Goal: Task Accomplishment & Management: Manage account settings

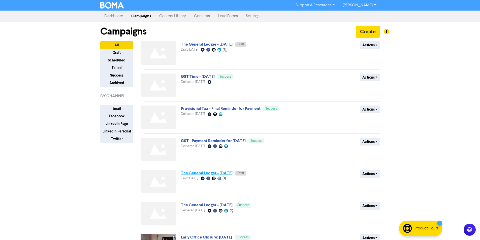
click at [232, 175] on link "The General Ledger - [DATE]" at bounding box center [207, 173] width 52 height 5
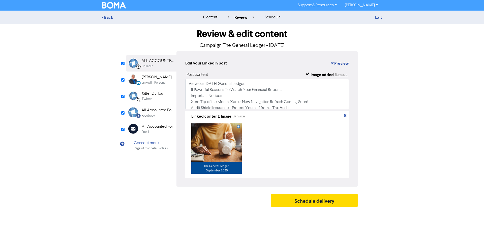
click at [158, 130] on div "Email" at bounding box center [157, 132] width 31 height 5
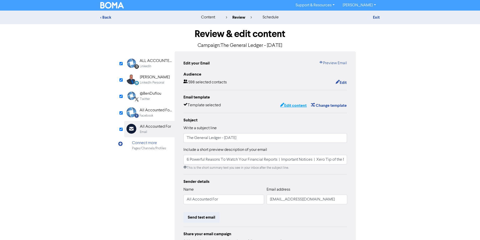
click at [300, 107] on button "Edit content" at bounding box center [293, 105] width 27 height 7
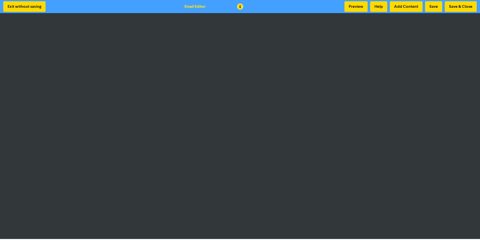
scroll to position [1, 0]
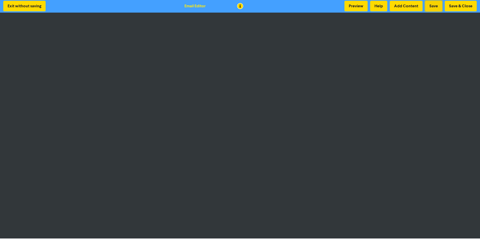
click at [436, 7] on button "Save" at bounding box center [433, 6] width 17 height 11
drag, startPoint x: 432, startPoint y: 5, endPoint x: 279, endPoint y: 5, distance: 153.1
click at [433, 5] on button "Save" at bounding box center [433, 6] width 17 height 11
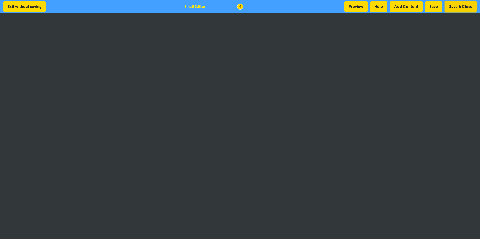
click at [451, 6] on button "Save & Close" at bounding box center [461, 6] width 32 height 11
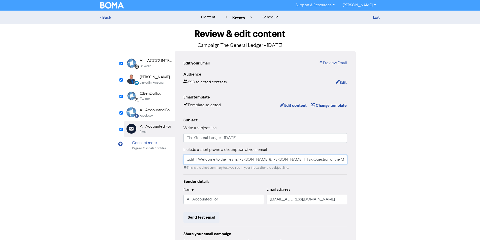
scroll to position [0, 569]
drag, startPoint x: 283, startPoint y: 157, endPoint x: 460, endPoint y: 156, distance: 176.6
click at [460, 156] on div "< Back content review schedule Exit Review & edit content Campaign: The General…" at bounding box center [240, 148] width 480 height 274
click at [323, 164] on input "6 Powerful Reasons To Watch Your Financial Reports | Important Notices | Xero T…" at bounding box center [265, 160] width 164 height 10
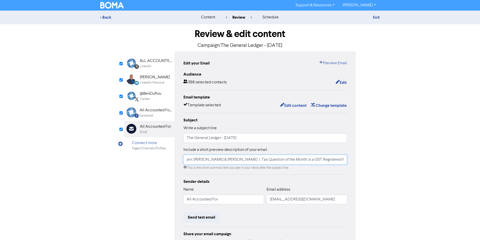
drag, startPoint x: 280, startPoint y: 159, endPoint x: 289, endPoint y: 160, distance: 8.6
click at [289, 160] on input "6 Powerful Reasons To Watch Your Financial Reports | Important Notices | Xero T…" at bounding box center [265, 160] width 164 height 10
paste input "What Happens to GST on Assets You Bought Before Registering?"
type input "6 Powerful Reasons To Watch Your Financial Reports | Important Notices | Xero T…"
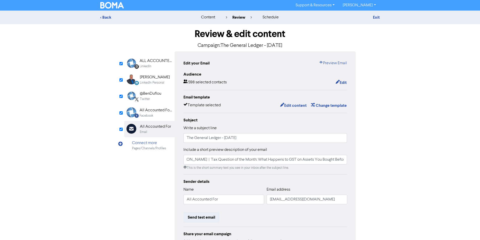
click at [160, 115] on div "Facebook" at bounding box center [156, 115] width 32 height 5
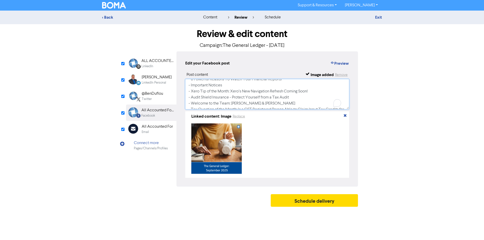
scroll to position [30, 0]
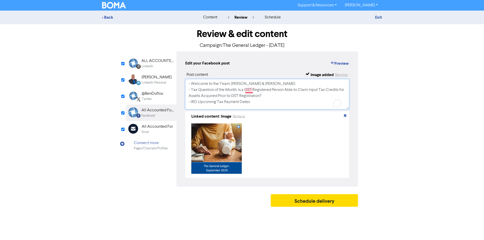
drag, startPoint x: 270, startPoint y: 96, endPoint x: 245, endPoint y: 91, distance: 25.3
click at [245, 91] on textarea "View our September 2025 General Ledger: - 6 Powerful Reasons To Watch Your Fina…" at bounding box center [267, 94] width 164 height 30
paste textarea "What Happens to GST on Assets You Bought Before Registering?"
type textarea "View our September 2025 General Ledger: - 6 Powerful Reasons To Watch Your Fina…"
click at [152, 94] on div "@BenDuflou" at bounding box center [152, 94] width 21 height 6
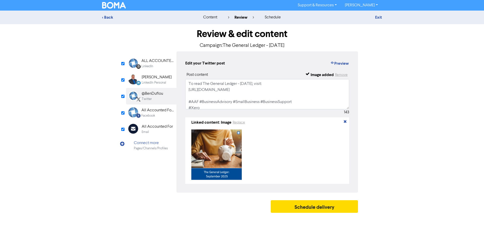
click at [152, 83] on div "LinkedIn Personal" at bounding box center [154, 82] width 24 height 5
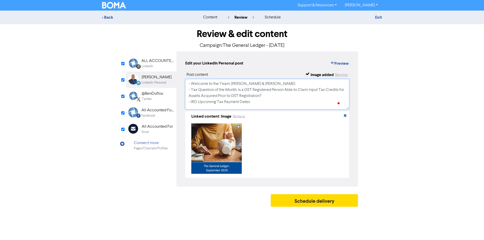
drag, startPoint x: 284, startPoint y: 97, endPoint x: 244, endPoint y: 90, distance: 41.0
click at [244, 90] on textarea "View our September 2025 General Ledger: - 6 Powerful Reasons To Watch Your Fina…" at bounding box center [267, 94] width 164 height 30
paste textarea "What Happens to GST on Assets You Bought Before Registering?"
type textarea "View our September 2025 General Ledger: - 6 Powerful Reasons To Watch Your Fina…"
click at [154, 82] on div "LinkedIn Personal" at bounding box center [154, 82] width 24 height 5
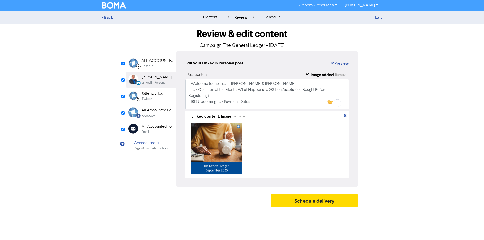
click at [156, 61] on div "ALL ACCOUNTED FOR LTD" at bounding box center [157, 61] width 32 height 6
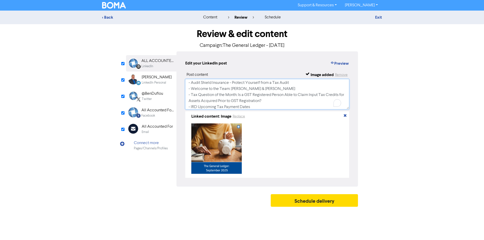
scroll to position [25, 0]
drag, startPoint x: 274, startPoint y: 101, endPoint x: 248, endPoint y: 94, distance: 26.5
click at [248, 94] on textarea "View our September 2025 General Ledger: - 6 Powerful Reasons To Watch Your Fina…" at bounding box center [267, 94] width 164 height 30
paste textarea "What Happens to GST on Assets You Bought Before Registering?"
click at [252, 100] on textarea "View our September 2025 General Ledger: - 6 Powerful Reasons To Watch Your Fina…" at bounding box center [267, 94] width 164 height 30
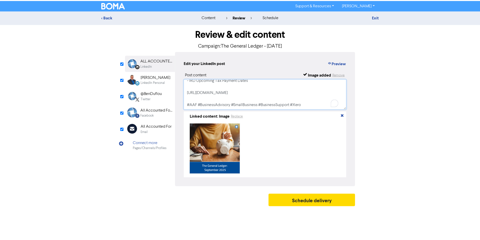
scroll to position [52, 0]
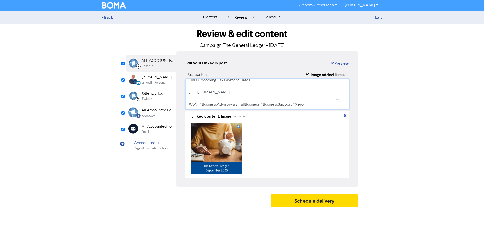
type textarea "View our September 2025 General Ledger: - 6 Powerful Reasons To Watch Your Fina…"
click at [167, 131] on div "Email" at bounding box center [157, 132] width 31 height 5
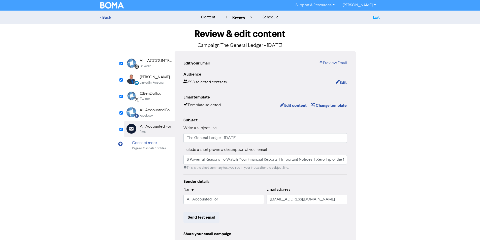
click at [377, 17] on link "Exit" at bounding box center [376, 17] width 7 height 5
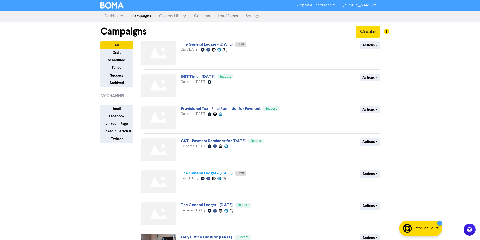
click at [232, 175] on link "The General Ledger - September 2025" at bounding box center [207, 173] width 52 height 5
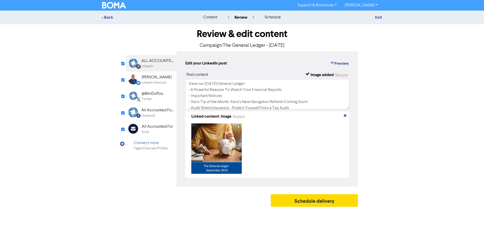
click at [161, 130] on div "Email" at bounding box center [157, 132] width 31 height 5
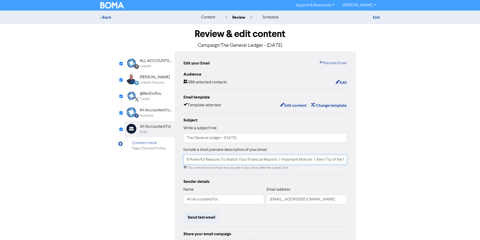
click at [285, 158] on input "6 Powerful Reasons To Watch Your Financial Reports | Important Notices | Xero T…" at bounding box center [265, 160] width 164 height 10
click at [305, 158] on input "6 Powerful Reasons To Watch Your Financial Reports | Important Notices | Xero T…" at bounding box center [265, 160] width 164 height 10
click at [302, 140] on input "The General Ledger - September 2025" at bounding box center [265, 138] width 164 height 10
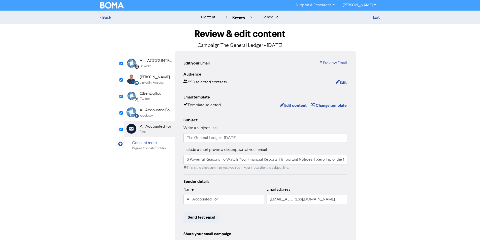
click at [159, 109] on div "All Accounted For Limited" at bounding box center [156, 110] width 32 height 6
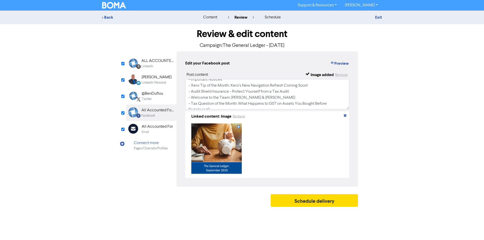
scroll to position [25, 0]
drag, startPoint x: 152, startPoint y: 94, endPoint x: 154, endPoint y: 88, distance: 6.7
click at [152, 94] on div "@BenDuflou" at bounding box center [152, 94] width 21 height 6
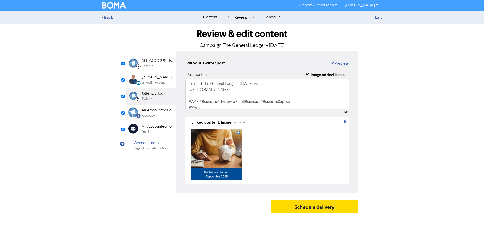
drag, startPoint x: 155, startPoint y: 80, endPoint x: 196, endPoint y: 74, distance: 41.5
click at [155, 79] on div "Benjamin Duflou" at bounding box center [157, 77] width 30 height 6
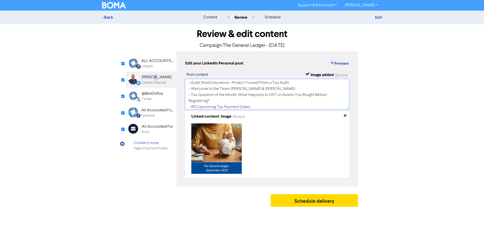
click at [287, 101] on textarea "View our September 2025 General Ledger: - 6 Powerful Reasons To Watch Your Fina…" at bounding box center [267, 94] width 164 height 30
click at [152, 62] on div "ALL ACCOUNTED FOR LTD" at bounding box center [157, 61] width 32 height 6
click at [294, 96] on textarea "View our September 2025 General Ledger: - 6 Powerful Reasons To Watch Your Fina…" at bounding box center [267, 94] width 164 height 30
click at [159, 133] on div "Email" at bounding box center [157, 132] width 31 height 5
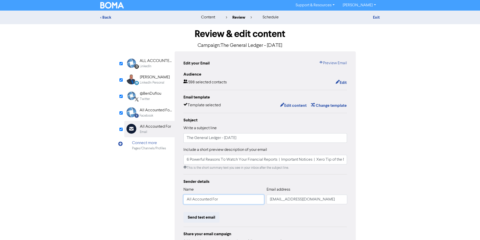
click at [217, 203] on input "All Accounted For" at bounding box center [223, 200] width 81 height 10
click at [217, 220] on button "Send test email" at bounding box center [201, 217] width 36 height 11
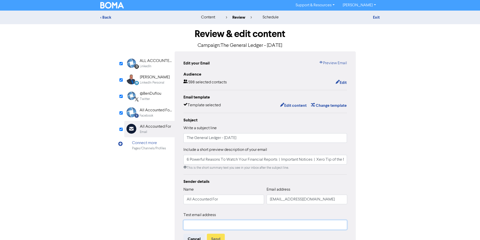
click at [227, 223] on input "text" at bounding box center [265, 225] width 164 height 10
type input "chrissy@aafl.nz"
click at [216, 238] on button "Send" at bounding box center [216, 239] width 18 height 11
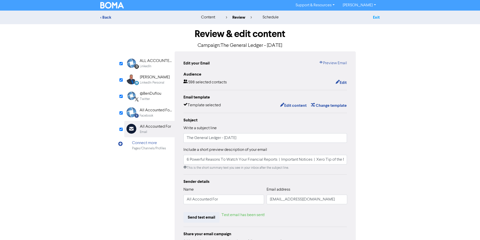
click at [377, 15] on link "Exit" at bounding box center [376, 17] width 7 height 5
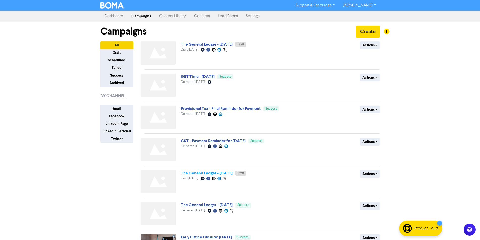
click at [223, 173] on link "The General Ledger - September 2025" at bounding box center [207, 173] width 52 height 5
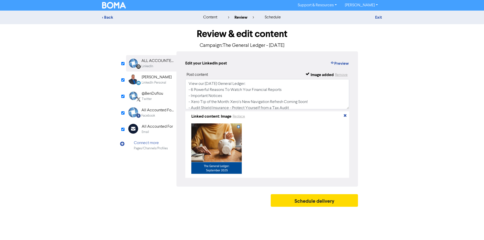
click at [155, 129] on div "All Accounted For" at bounding box center [157, 127] width 31 height 6
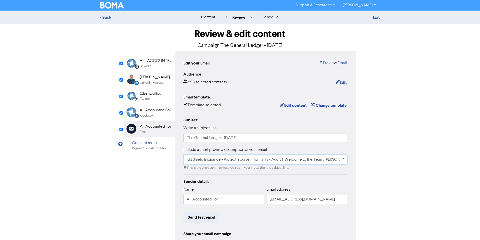
scroll to position [0, 499]
drag, startPoint x: 325, startPoint y: 161, endPoint x: 427, endPoint y: 155, distance: 102.7
click at [455, 165] on div "< Back content review schedule Exit Review & edit content Campaign: The General…" at bounding box center [240, 148] width 480 height 274
click at [158, 115] on div "Facebook" at bounding box center [156, 115] width 32 height 5
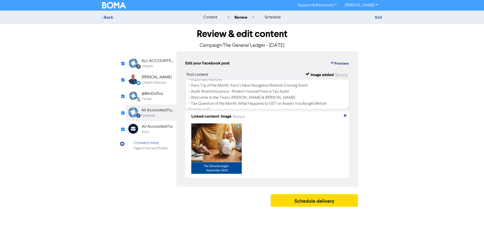
scroll to position [25, 0]
click at [162, 93] on div "@BenDuflou" at bounding box center [152, 94] width 21 height 6
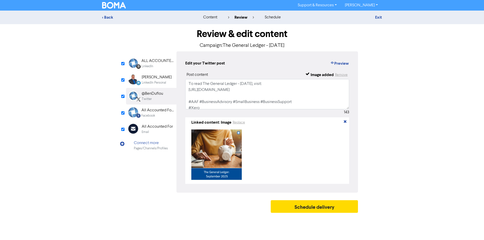
click at [160, 84] on div "LinkedIn Personal" at bounding box center [154, 82] width 24 height 5
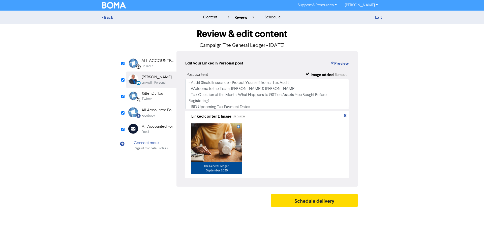
click at [154, 63] on div "ALL ACCOUNTED FOR LTD" at bounding box center [157, 61] width 32 height 6
click at [147, 130] on div "Email" at bounding box center [145, 132] width 7 height 5
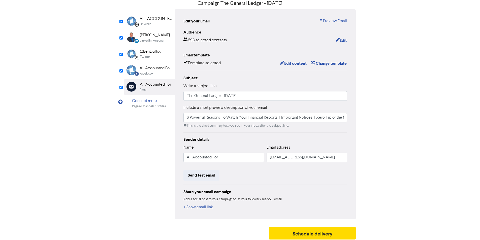
scroll to position [45, 0]
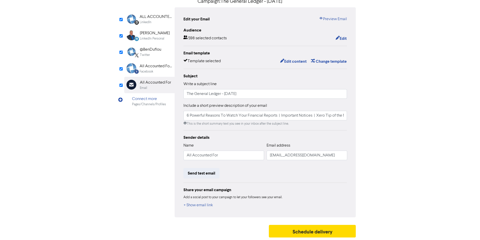
click at [210, 201] on div "Share your email campaign Add a social post to your campaign to let your follow…" at bounding box center [265, 196] width 164 height 26
click at [210, 205] on button "+ Show email link" at bounding box center [198, 205] width 30 height 7
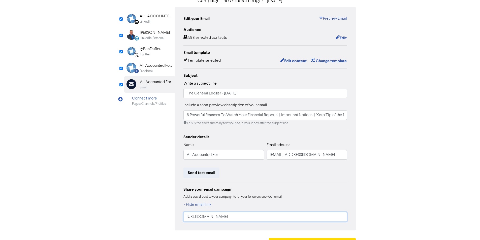
click at [283, 216] on input "https://public2.bomamarketing.com/email/znK4" at bounding box center [265, 217] width 164 height 10
click at [290, 217] on input "https://public2.bomamarketing.com/email/znK4" at bounding box center [265, 217] width 164 height 10
drag, startPoint x: 181, startPoint y: 215, endPoint x: 159, endPoint y: 215, distance: 22.7
click at [159, 215] on div "LinkedIn Page Created with Sketch. ALL ACCOUNTED FOR LTD LinkedIn LinkedIn Pers…" at bounding box center [240, 119] width 232 height 224
click at [159, 69] on div "Facebook" at bounding box center [156, 71] width 32 height 5
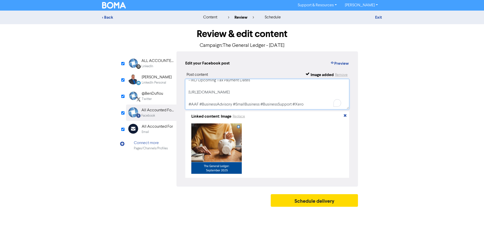
scroll to position [52, 0]
drag, startPoint x: 283, startPoint y: 94, endPoint x: 175, endPoint y: 91, distance: 108.1
click at [175, 91] on div "LinkedIn Page Created with Sketch. ALL ACCOUNTED FOR LTD LinkedIn LinkedIn Pers…" at bounding box center [242, 118] width 232 height 135
click at [157, 93] on div "@BenDuflou" at bounding box center [152, 94] width 21 height 6
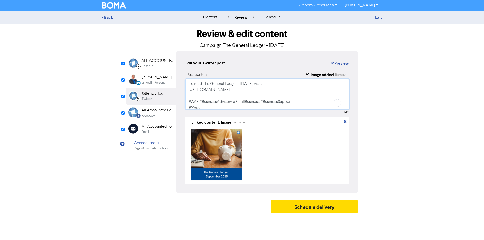
drag, startPoint x: 279, startPoint y: 91, endPoint x: 179, endPoint y: 93, distance: 100.0
click at [179, 93] on div "Edit your Twitter post Preview Post content Image added Remove To read The Gene…" at bounding box center [266, 121] width 181 height 141
click at [157, 83] on div "LinkedIn Personal" at bounding box center [154, 82] width 24 height 5
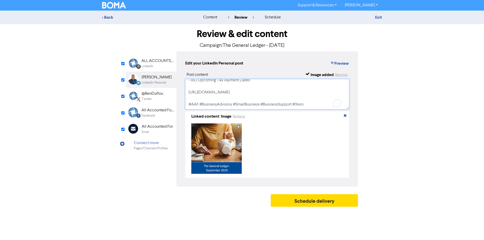
drag, startPoint x: 228, startPoint y: 96, endPoint x: 179, endPoint y: 96, distance: 49.1
click at [179, 96] on div "Edit your LinkedIn Personal post Preview Post content Image added Remove View o…" at bounding box center [266, 118] width 181 height 135
click at [158, 61] on div "ALL ACCOUNTED FOR LTD" at bounding box center [157, 61] width 32 height 6
drag, startPoint x: 270, startPoint y: 96, endPoint x: 188, endPoint y: 94, distance: 82.9
click at [188, 94] on textarea "View our September 2025 General Ledger: - 6 Powerful Reasons To Watch Your Fina…" at bounding box center [267, 94] width 164 height 30
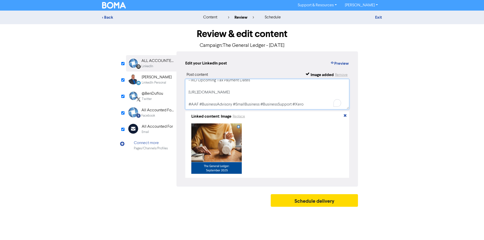
paste textarea "To enrich screen reader interactions, please activate Accessibility in Grammarl…"
type textarea "View our September 2025 General Ledger: - 6 Powerful Reasons To Watch Your Fina…"
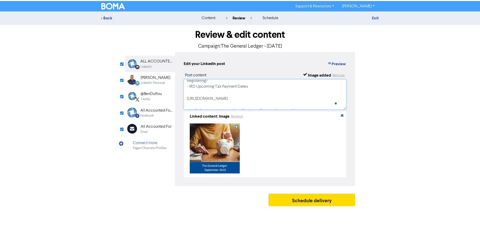
scroll to position [52, 0]
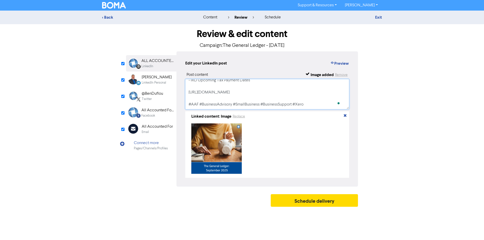
click at [285, 95] on textarea "View our September 2025 General Ledger: - 6 Powerful Reasons To Watch Your Fina…" at bounding box center [267, 94] width 164 height 30
click at [154, 128] on div "All Accounted For" at bounding box center [157, 127] width 31 height 6
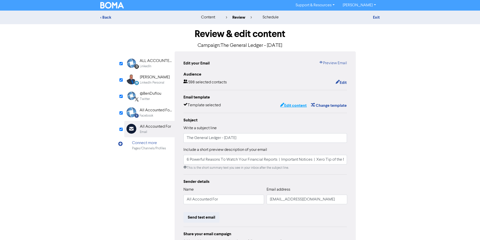
click at [296, 106] on button "Edit content" at bounding box center [293, 105] width 27 height 7
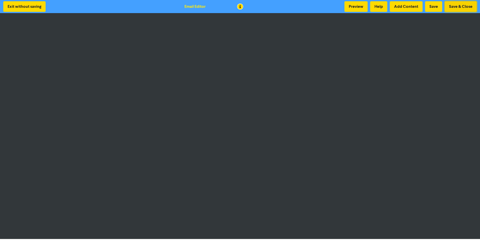
click at [468, 9] on button "Save & Close" at bounding box center [461, 6] width 32 height 11
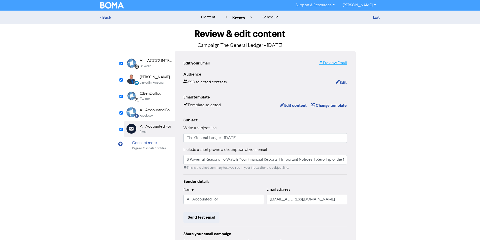
click at [331, 61] on link "Preview Email" at bounding box center [333, 63] width 28 height 6
click at [214, 218] on button "Send test email" at bounding box center [201, 217] width 36 height 11
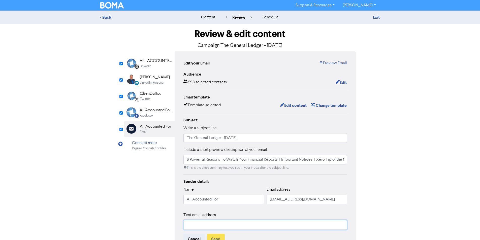
click at [243, 221] on input "text" at bounding box center [265, 225] width 164 height 10
type input "marketing@aafl.nz"
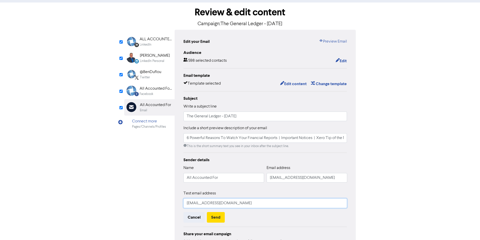
scroll to position [50, 0]
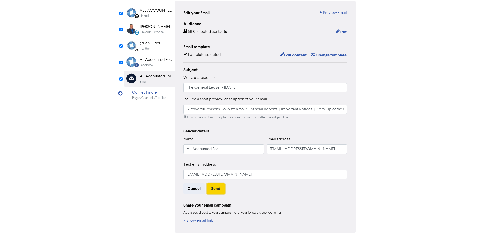
click at [219, 188] on button "Send" at bounding box center [216, 188] width 18 height 11
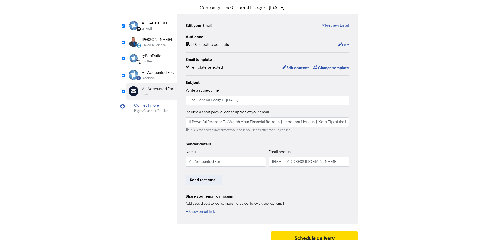
scroll to position [0, 0]
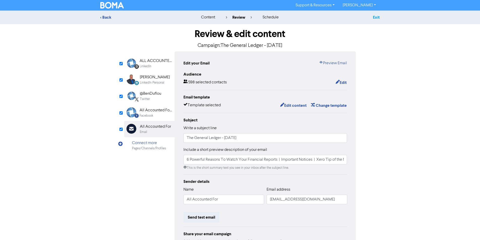
click at [378, 16] on link "Exit" at bounding box center [376, 17] width 7 height 5
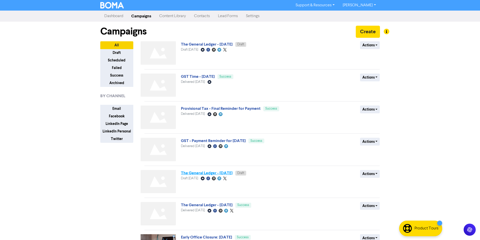
click at [228, 173] on link "The General Ledger - September 2025" at bounding box center [207, 173] width 52 height 5
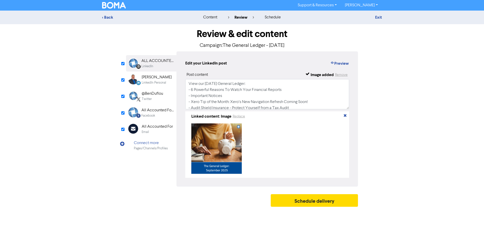
click at [160, 130] on div "Email" at bounding box center [157, 132] width 31 height 5
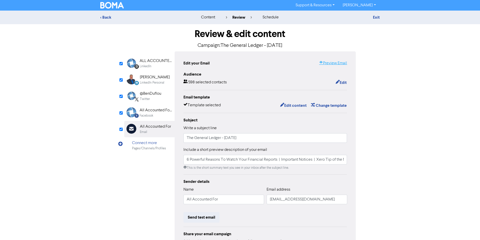
click at [340, 62] on link "Preview Email" at bounding box center [333, 63] width 28 height 6
click at [360, 5] on link "Ben Duflou" at bounding box center [358, 5] width 41 height 8
drag, startPoint x: 362, startPoint y: 15, endPoint x: 357, endPoint y: 13, distance: 6.1
click at [362, 15] on button "Log Out" at bounding box center [359, 15] width 40 height 6
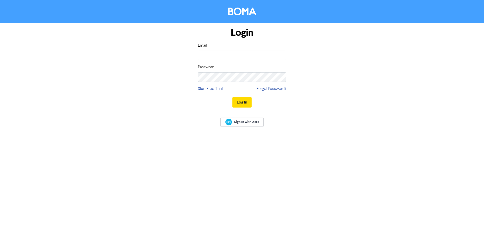
click at [256, 55] on input "email" at bounding box center [242, 56] width 88 height 10
type input "[EMAIL_ADDRESS][DOMAIN_NAME]"
click at [232, 97] on button "Log In" at bounding box center [241, 102] width 19 height 11
